Goal: Navigation & Orientation: Understand site structure

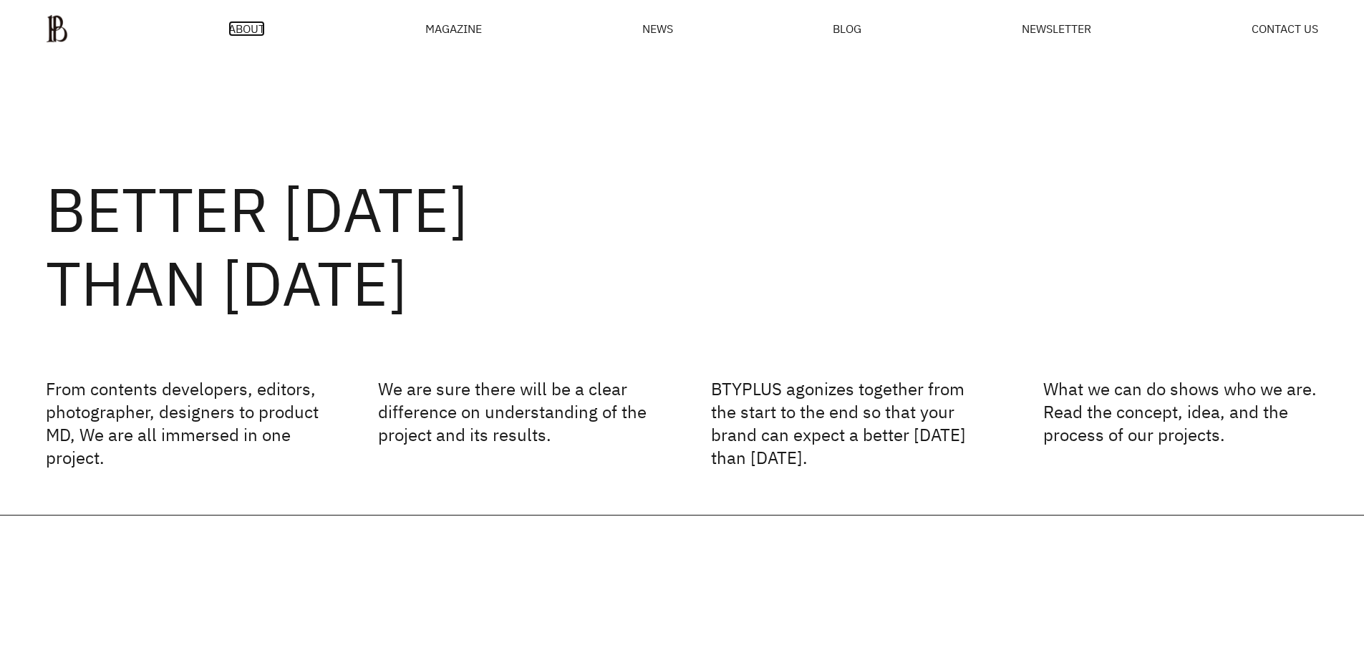
click at [255, 30] on span "ABOUT" at bounding box center [246, 28] width 37 height 11
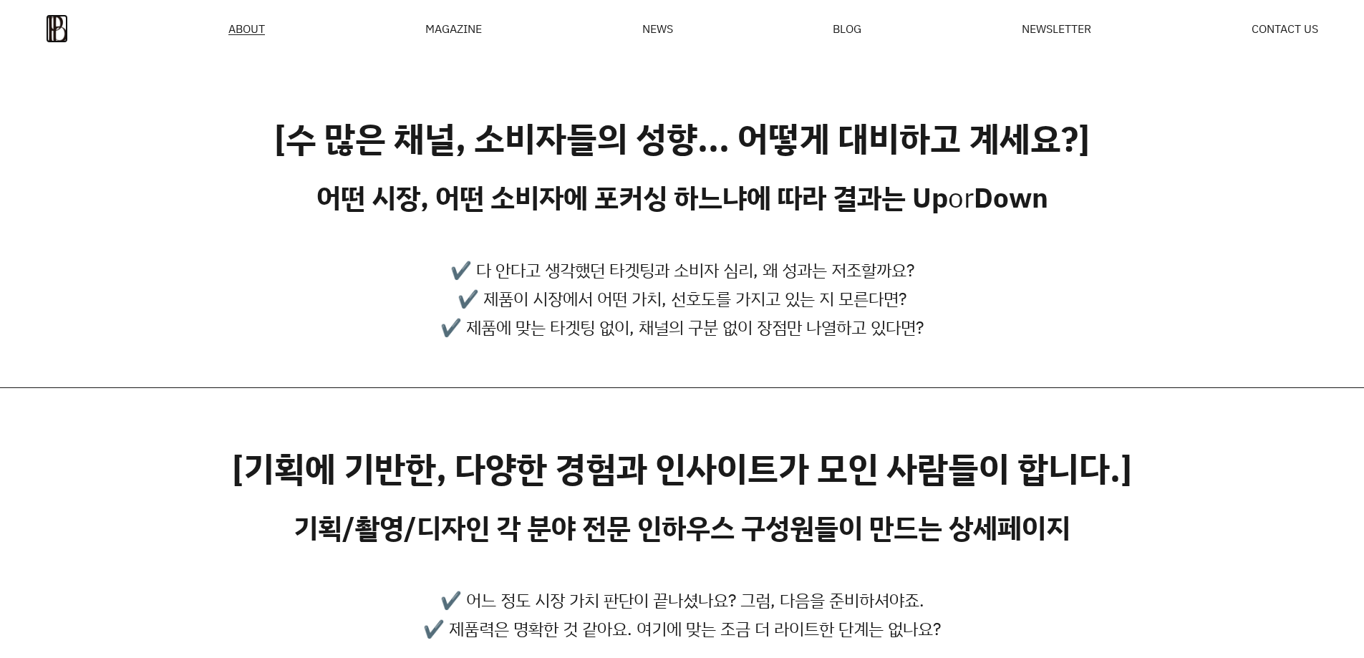
click at [67, 28] on img at bounding box center [57, 28] width 22 height 29
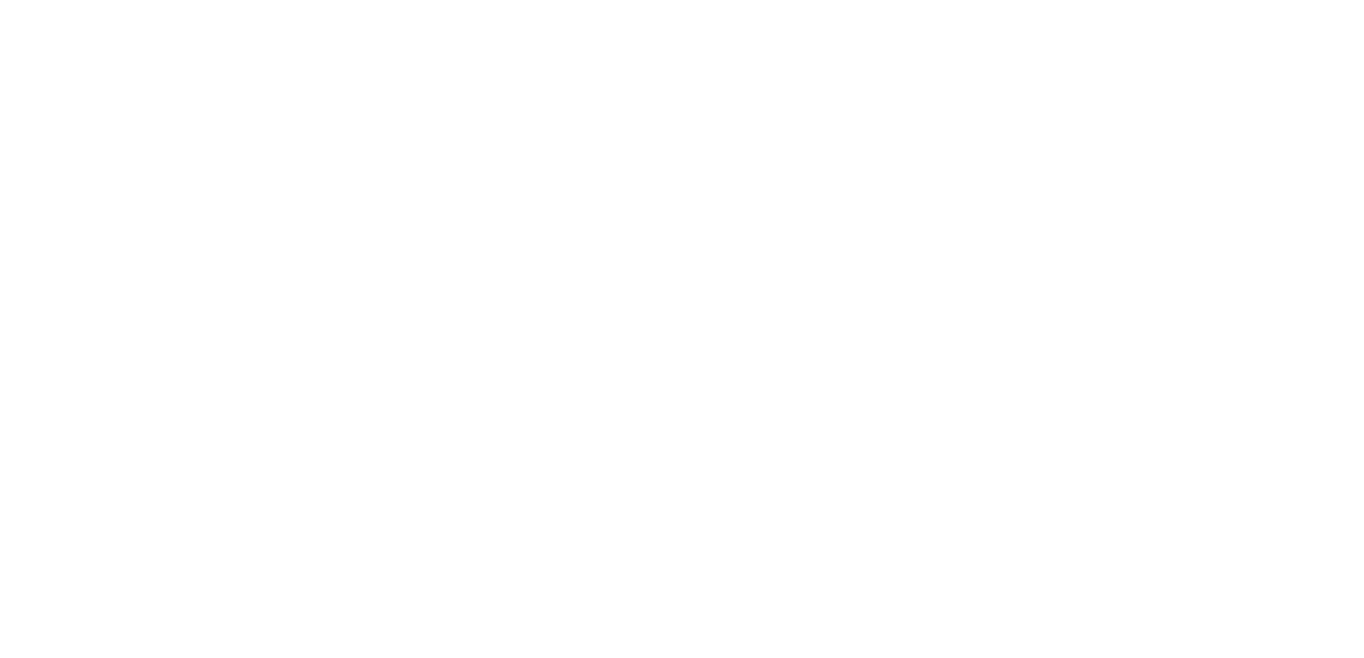
click at [0, 0] on html at bounding box center [0, 0] width 0 height 0
click at [14, 153] on h2 "BETTER TOMORROW THAN YESTERDAY" at bounding box center [14, 153] width 0 height 0
